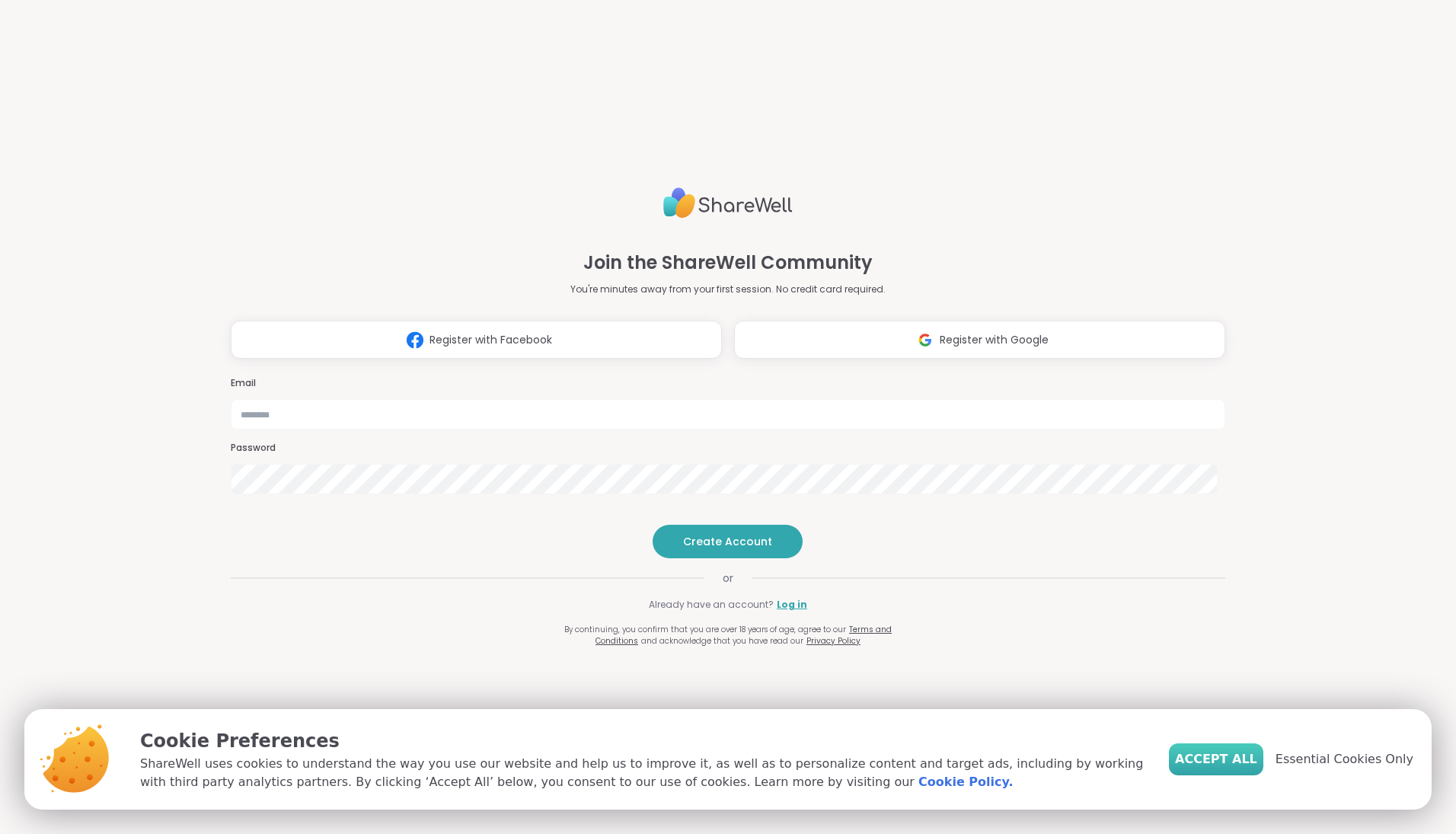
click at [1228, 761] on span "Accept All" at bounding box center [1216, 759] width 82 height 18
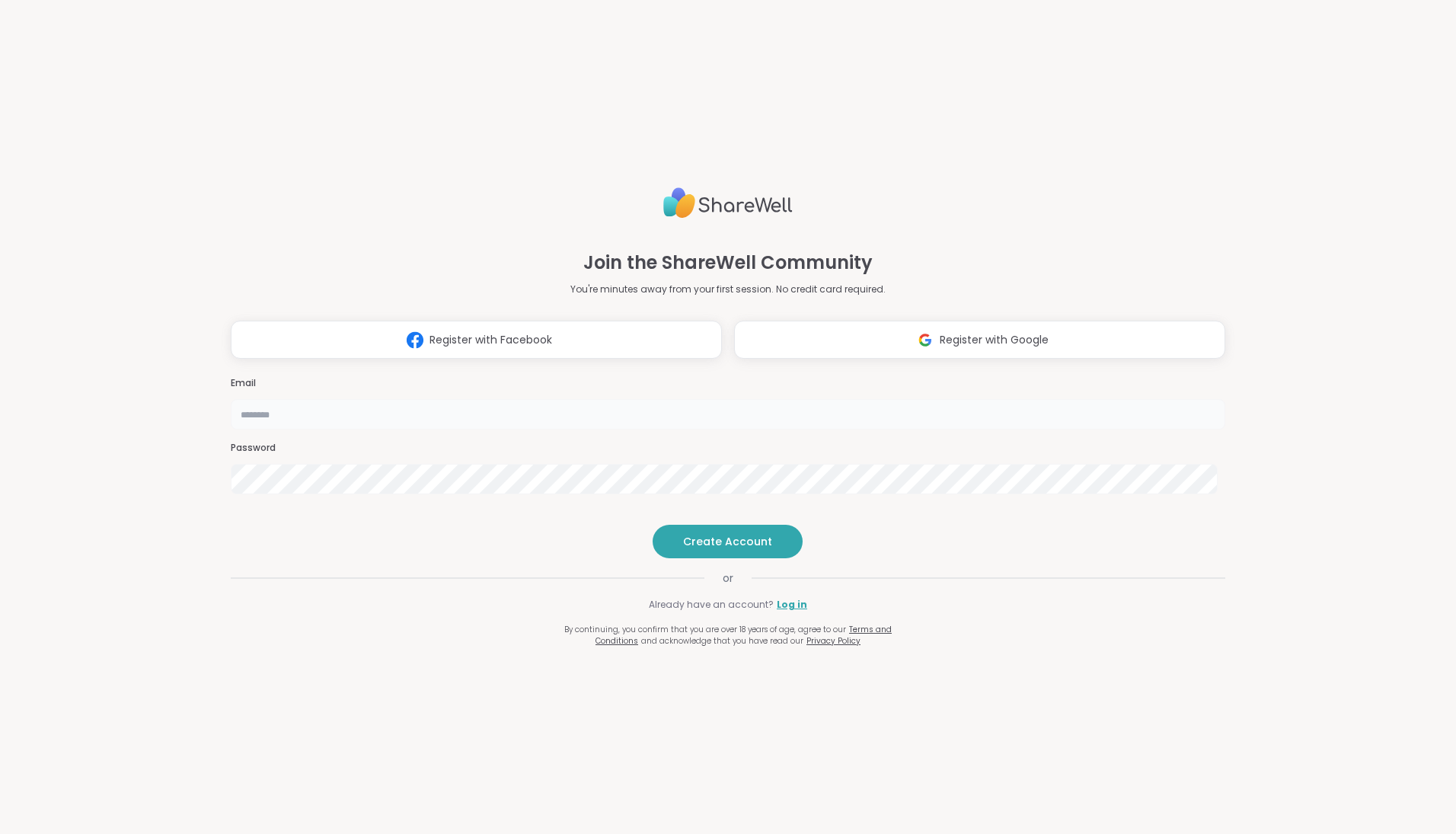
click at [630, 399] on input "email" at bounding box center [728, 414] width 994 height 31
type input "**********"
click at [729, 549] on span "Create Account" at bounding box center [728, 542] width 89 height 15
